Goal: Task Accomplishment & Management: Use online tool/utility

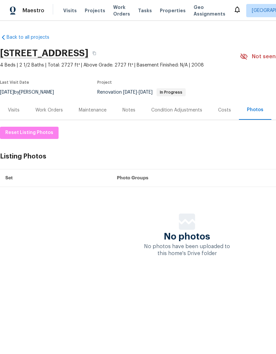
scroll to position [0, 98]
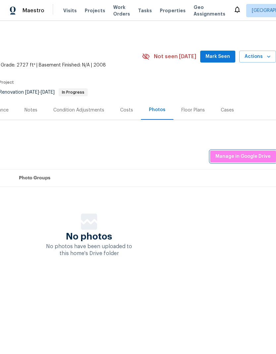
click at [243, 161] on button "Manage in Google Drive" at bounding box center [243, 157] width 66 height 12
click at [251, 153] on span "Manage in Google Drive" at bounding box center [243, 157] width 55 height 8
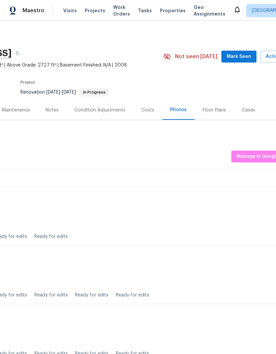
scroll to position [0, 75]
